Goal: Task Accomplishment & Management: Use online tool/utility

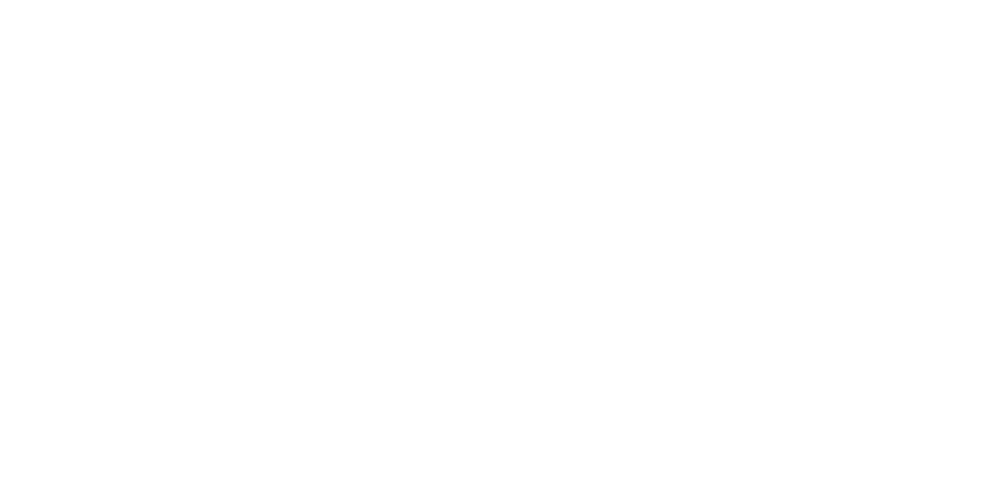
type input "**********"
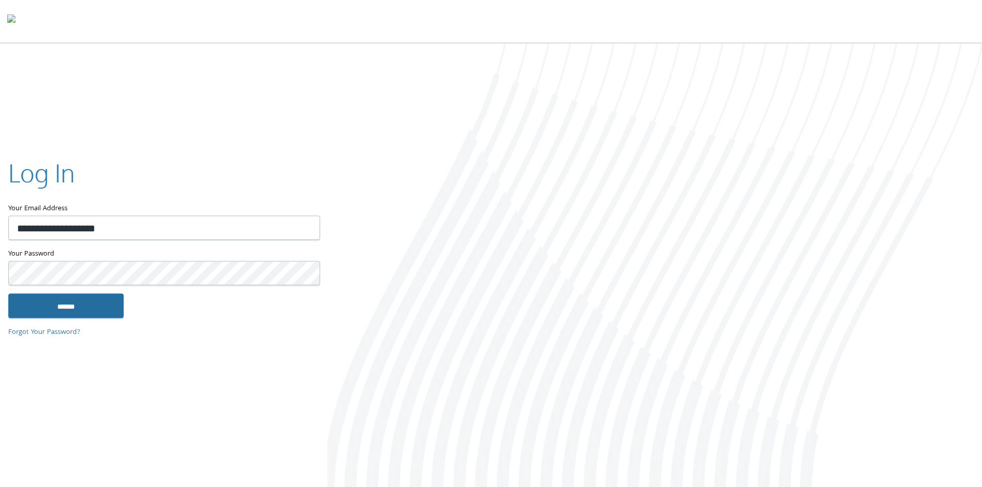
click at [86, 308] on input "******" at bounding box center [65, 305] width 115 height 25
type input "**********"
